Goal: Task Accomplishment & Management: Manage account settings

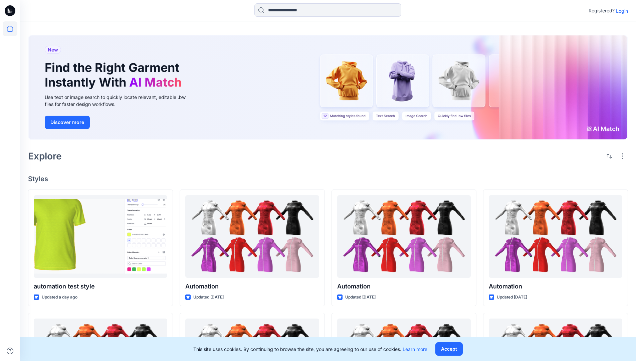
click at [621, 11] on p "Login" at bounding box center [622, 10] width 12 height 7
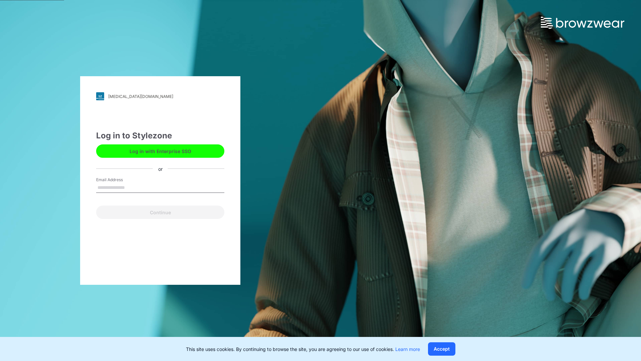
click at [132, 187] on input "Email Address" at bounding box center [160, 188] width 128 height 10
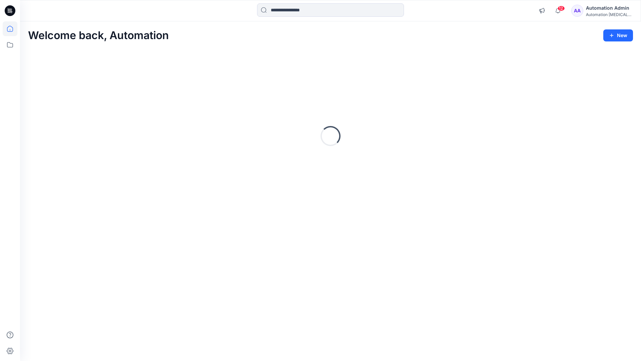
click at [13, 29] on icon at bounding box center [10, 29] width 6 height 6
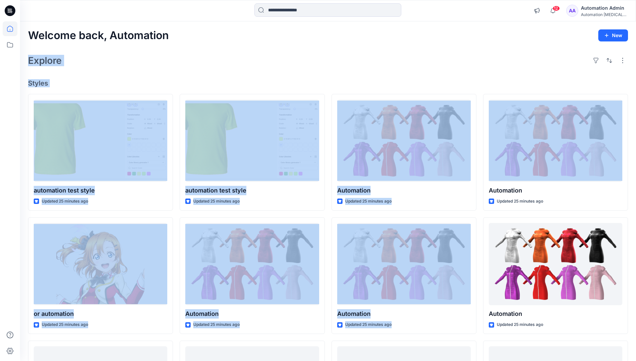
drag, startPoint x: 0, startPoint y: 0, endPoint x: 632, endPoint y: 37, distance: 632.8
click at [632, 37] on div "Welcome back, Automation New Explore Styles automation test style Updated 25 mi…" at bounding box center [328, 255] width 616 height 468
click at [612, 37] on button "New" at bounding box center [614, 35] width 30 height 12
click at [591, 79] on p "New Collection" at bounding box center [598, 78] width 33 height 8
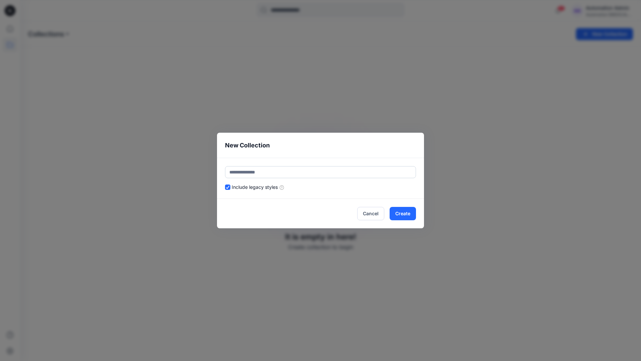
click at [273, 168] on input "text" at bounding box center [320, 172] width 191 height 12
type input "**********"
click at [402, 211] on button "Create" at bounding box center [403, 213] width 26 height 13
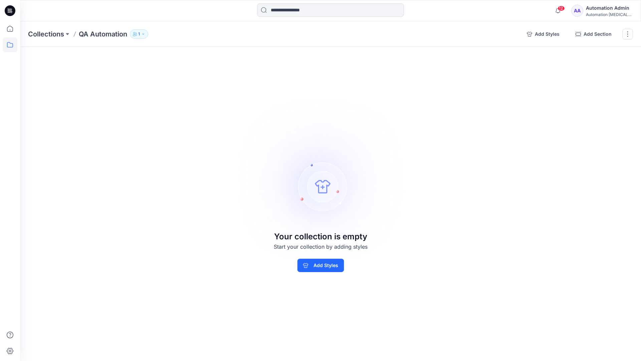
click at [103, 34] on p "QA Automation" at bounding box center [103, 33] width 48 height 9
click at [532, 33] on icon "button" at bounding box center [529, 33] width 5 height 5
